Goal: Information Seeking & Learning: Learn about a topic

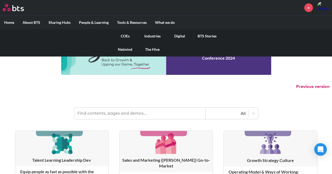
click at [124, 38] on link "COEs" at bounding box center [124, 36] width 27 height 14
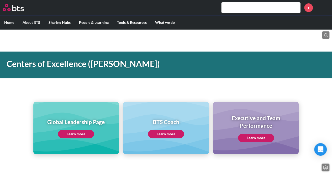
scroll to position [26, 0]
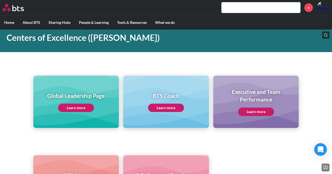
click at [85, 108] on link "Learn more" at bounding box center [76, 108] width 36 height 8
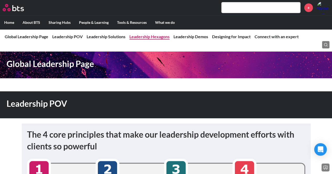
click at [163, 35] on link "Leadership Hexagons" at bounding box center [149, 36] width 40 height 5
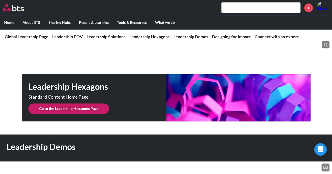
scroll to position [1319, 0]
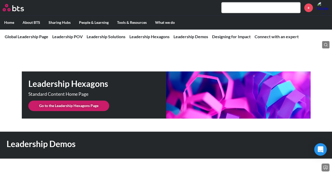
click at [82, 101] on link "Go to the Leadership Hexagons Page" at bounding box center [68, 106] width 81 height 10
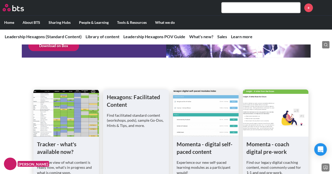
scroll to position [288, 0]
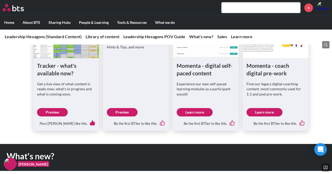
click at [52, 110] on link "Preview" at bounding box center [52, 112] width 31 height 8
